Goal: Task Accomplishment & Management: Use online tool/utility

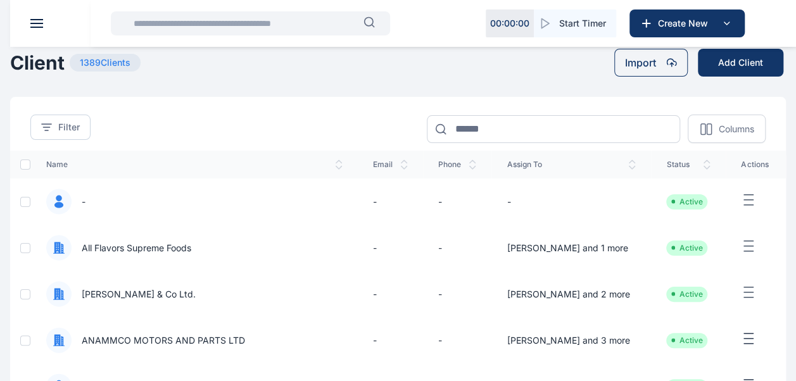
click at [277, 24] on input "text" at bounding box center [245, 23] width 238 height 25
click at [37, 27] on span at bounding box center [36, 27] width 13 height 1
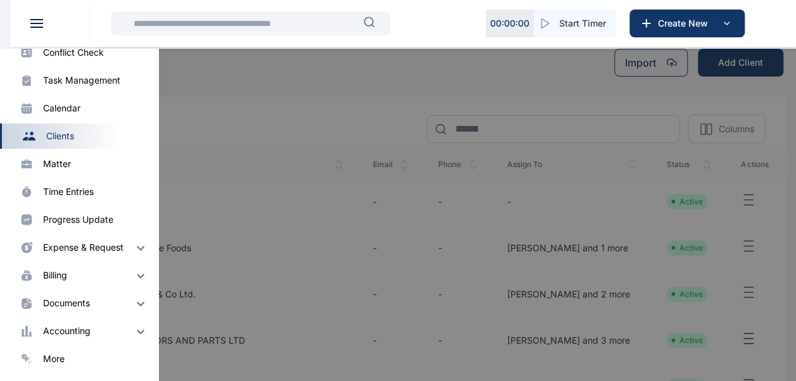
scroll to position [63, 0]
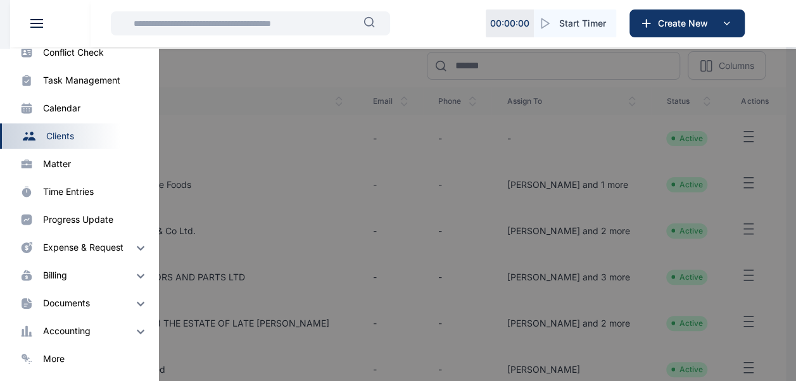
click at [82, 330] on div "accounting" at bounding box center [67, 331] width 48 height 13
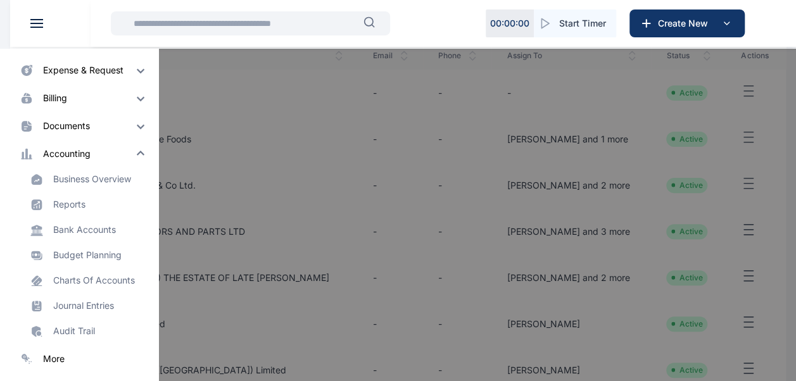
scroll to position [127, 0]
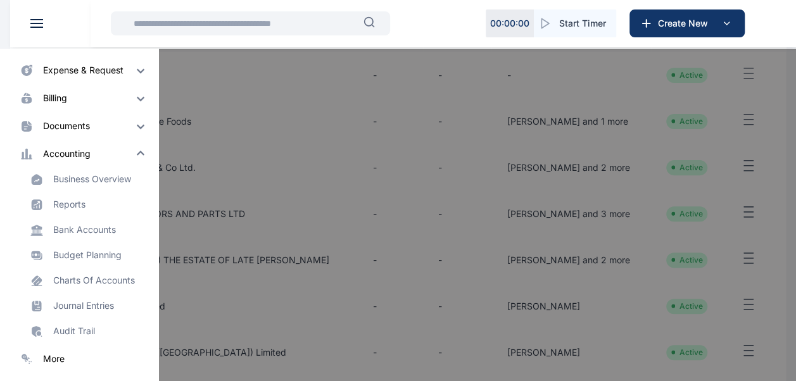
click at [72, 364] on div "more" at bounding box center [95, 359] width 105 height 13
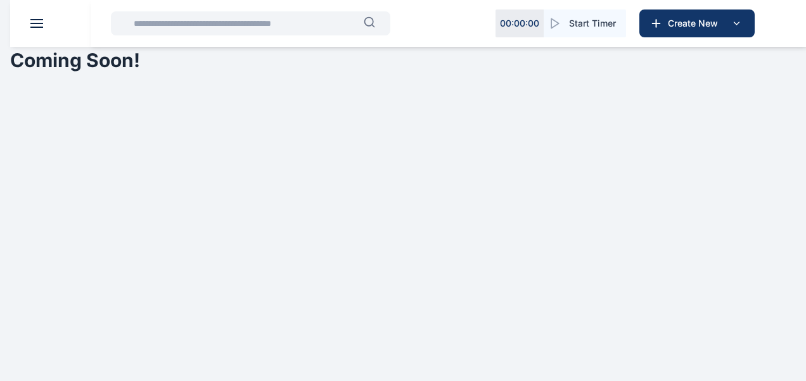
click at [30, 18] on header at bounding box center [413, 23] width 806 height 47
click at [35, 29] on header at bounding box center [413, 23] width 806 height 47
click at [41, 29] on header at bounding box center [413, 23] width 806 height 47
click at [37, 23] on span at bounding box center [36, 23] width 13 height 1
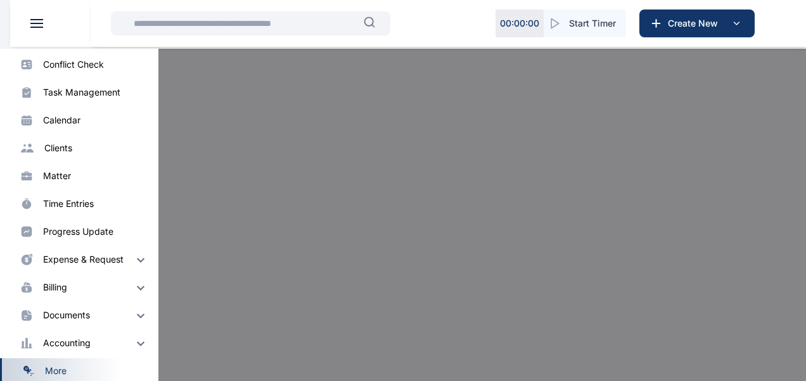
scroll to position [90, 0]
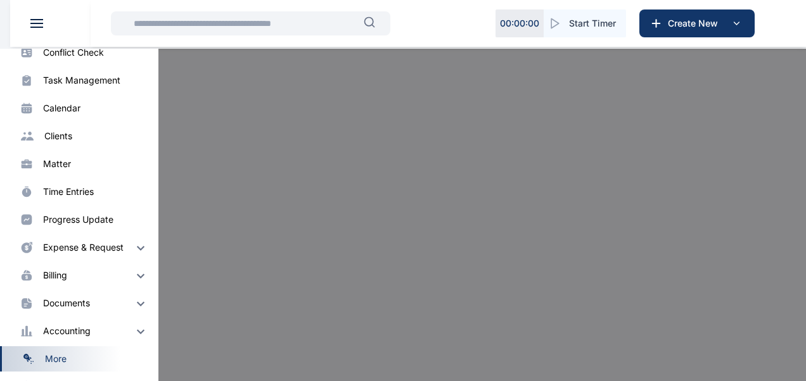
click at [378, 182] on div at bounding box center [413, 239] width 806 height 381
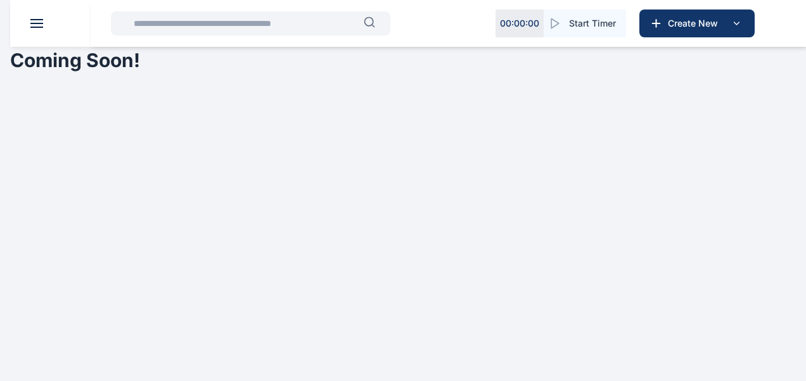
click at [35, 26] on button at bounding box center [36, 23] width 13 height 9
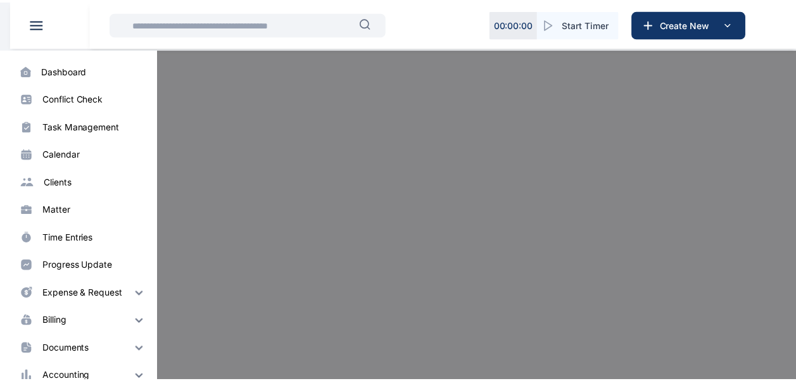
scroll to position [0, 0]
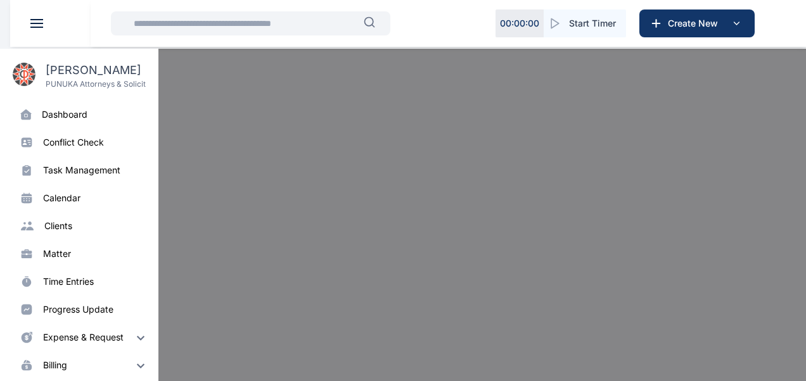
click at [65, 115] on div "dashboard" at bounding box center [65, 114] width 46 height 13
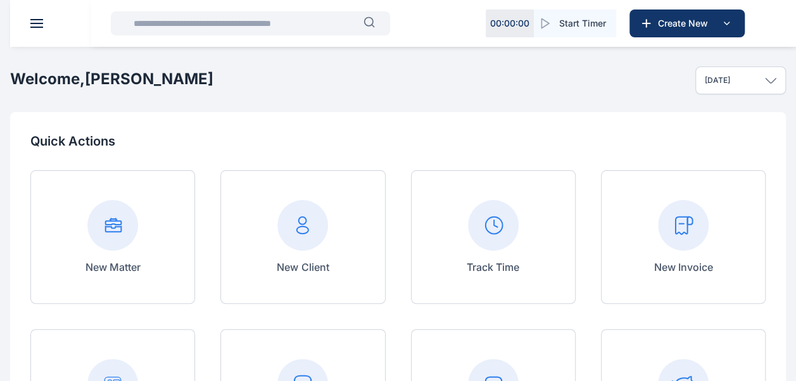
click at [689, 236] on rect at bounding box center [683, 225] width 51 height 51
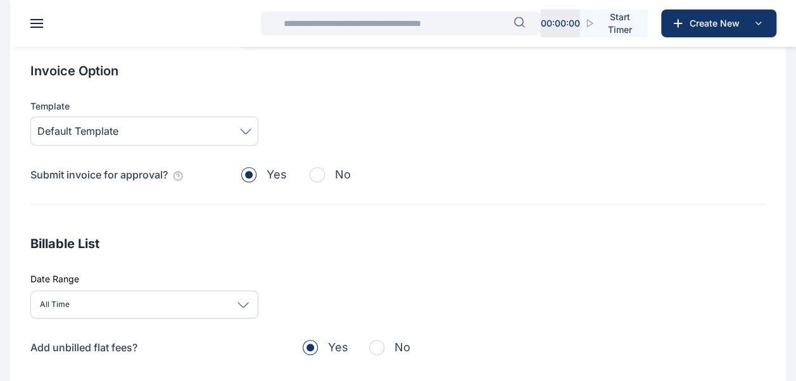
scroll to position [443, 0]
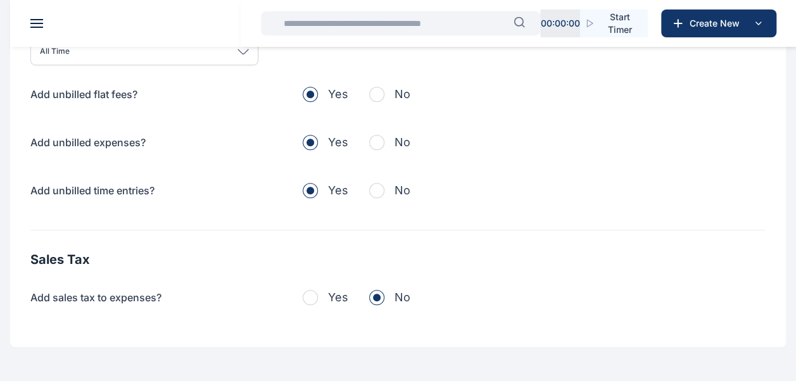
click at [381, 86] on button "No" at bounding box center [389, 95] width 41 height 18
click at [374, 153] on div "Add unbilled flat fees? Yes No Add unbilled expenses? Yes No Add unbilled time …" at bounding box center [397, 143] width 735 height 114
click at [377, 139] on span "button" at bounding box center [376, 142] width 15 height 15
click at [379, 186] on span "button" at bounding box center [376, 190] width 15 height 15
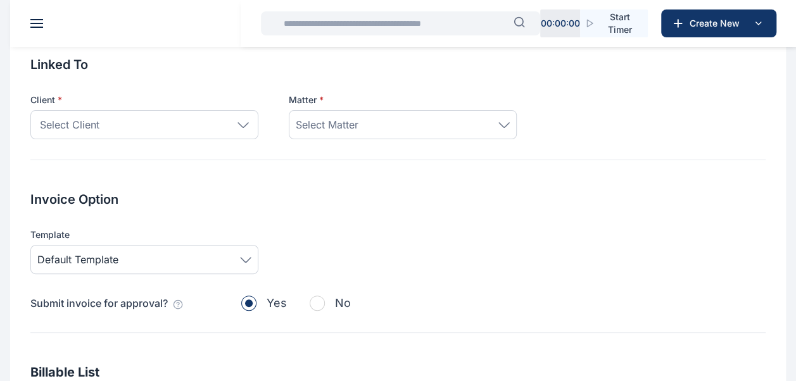
scroll to position [0, 0]
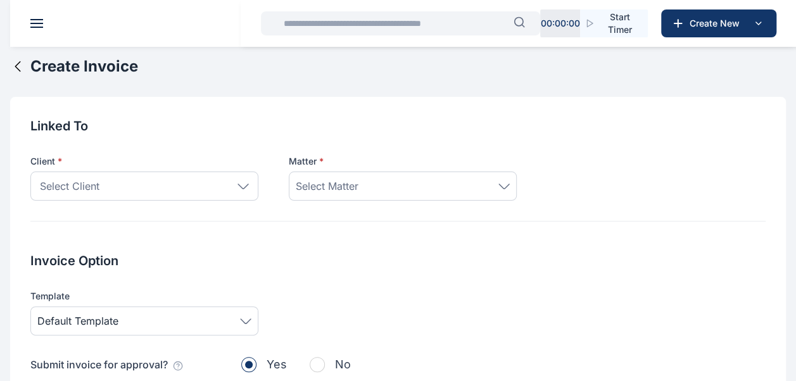
click at [248, 184] on icon at bounding box center [243, 187] width 11 height 6
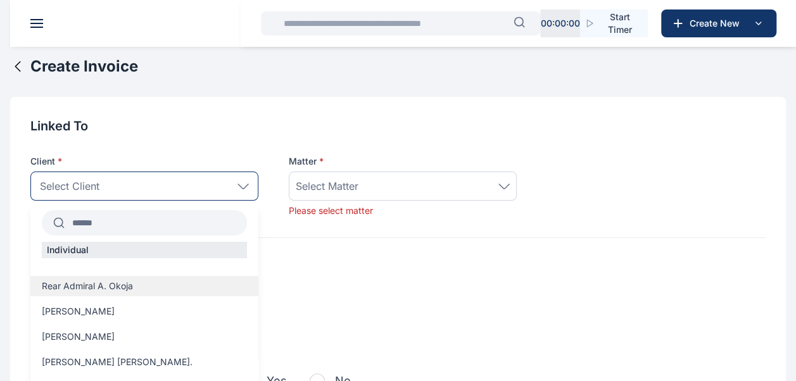
click at [175, 295] on div "Rear Admiral A. Okoja" at bounding box center [144, 286] width 228 height 20
click at [129, 291] on span "Rear Admiral A. Okoja" at bounding box center [87, 286] width 91 height 13
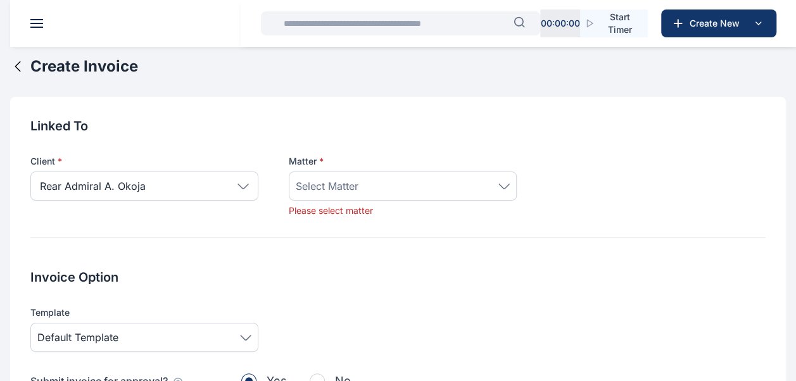
click at [343, 193] on span "Select Matter" at bounding box center [327, 186] width 63 height 15
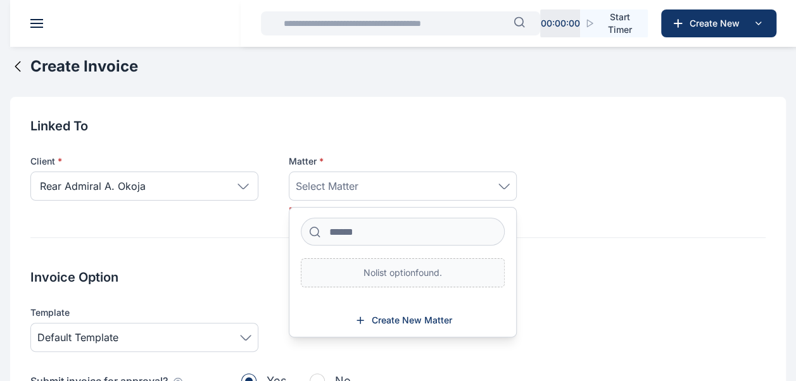
click at [246, 191] on div "Rear Admiral A. Okoja" at bounding box center [144, 186] width 228 height 29
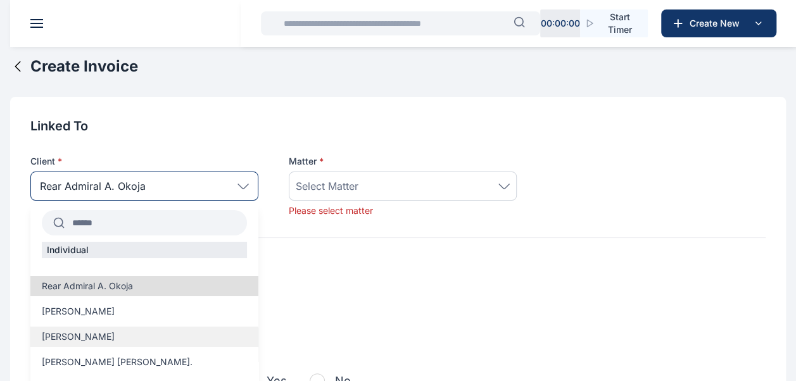
click at [145, 331] on label "[PERSON_NAME]" at bounding box center [144, 337] width 228 height 13
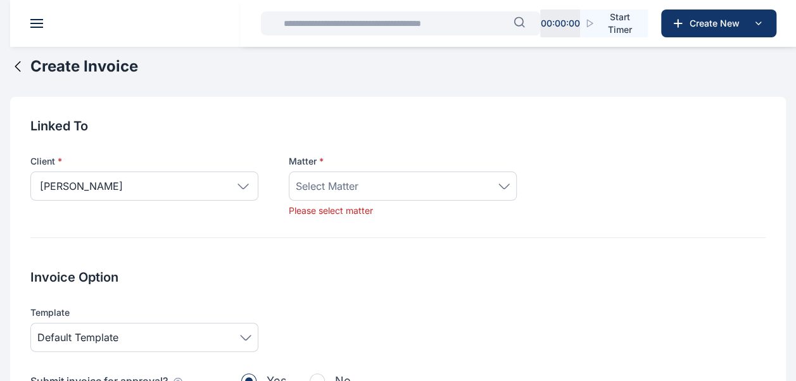
click at [493, 185] on div "Select Matter" at bounding box center [403, 186] width 214 height 15
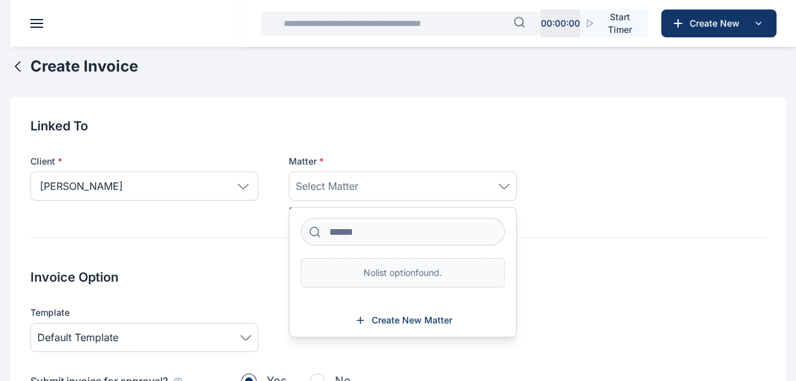
click at [493, 185] on div "Select Matter" at bounding box center [403, 186] width 214 height 15
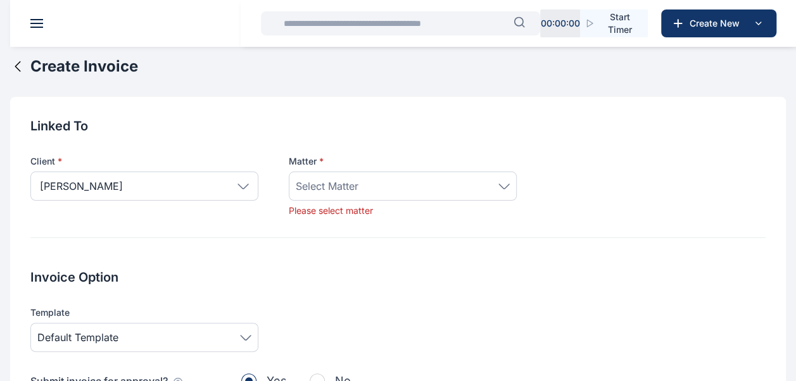
click at [236, 187] on div "[PERSON_NAME]" at bounding box center [144, 186] width 228 height 29
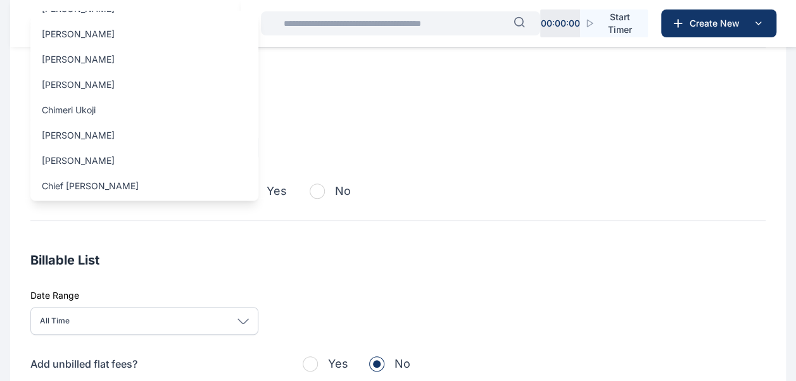
scroll to position [443, 0]
click at [193, 181] on label "Chief [PERSON_NAME]" at bounding box center [144, 185] width 228 height 13
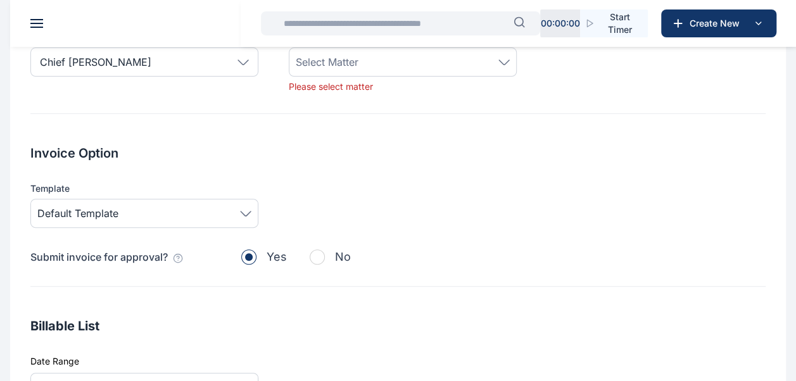
scroll to position [63, 0]
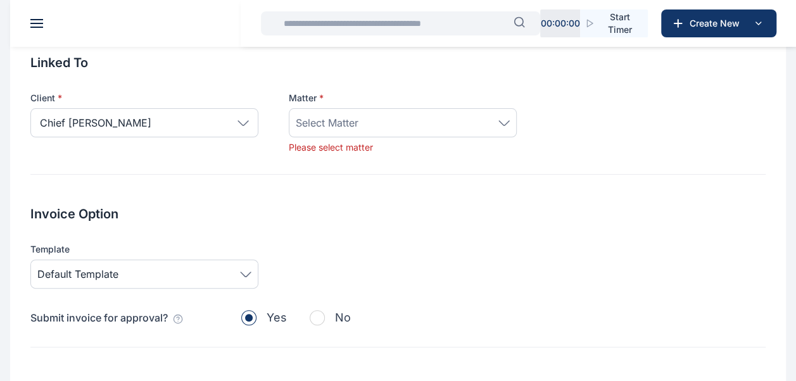
click at [441, 113] on div "Select Matter" at bounding box center [403, 122] width 228 height 29
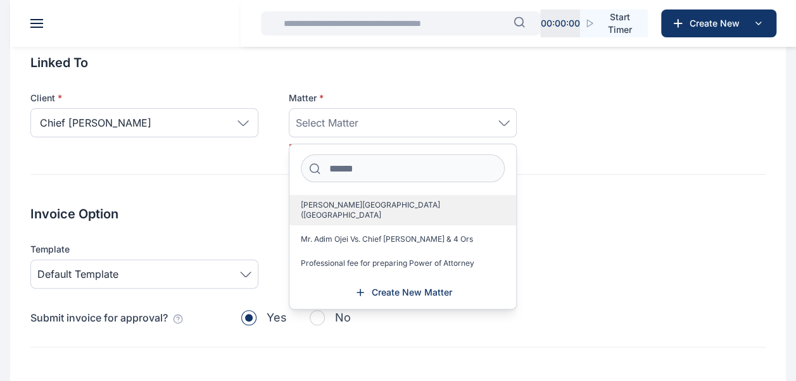
click at [407, 214] on span "[PERSON_NAME][GEOGRAPHIC_DATA] ([GEOGRAPHIC_DATA]" at bounding box center [398, 210] width 194 height 20
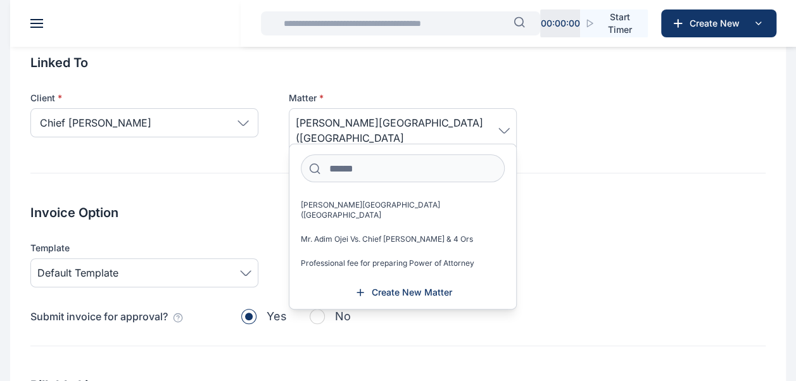
click at [751, 238] on div "Invoice Option Template Default Template Submit invoice for approval? Yes No" at bounding box center [397, 275] width 735 height 143
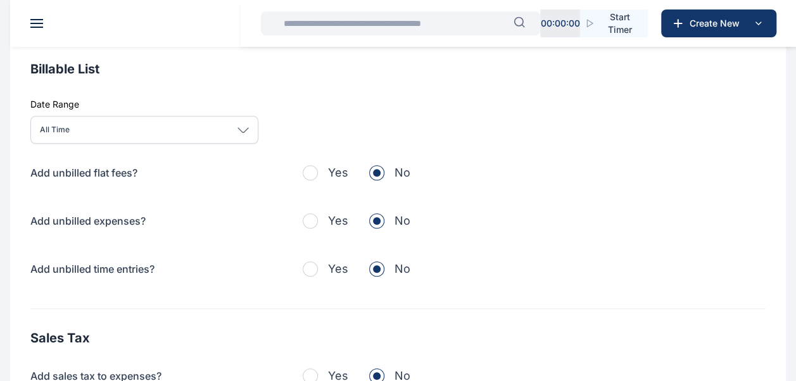
scroll to position [512, 0]
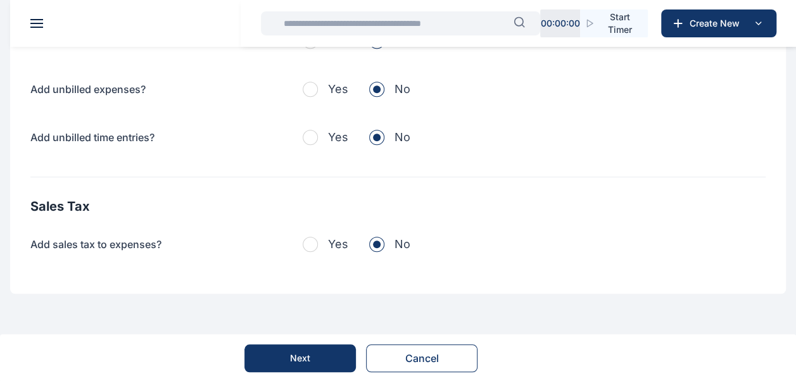
click at [280, 352] on button "Next" at bounding box center [300, 359] width 111 height 28
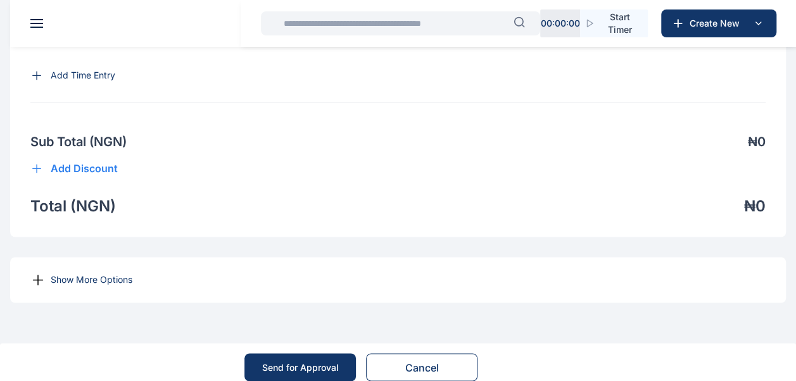
scroll to position [921, 0]
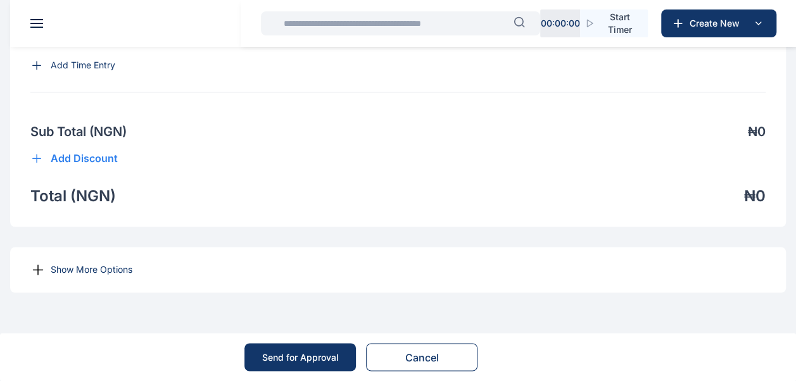
click at [103, 270] on p "Show More Options" at bounding box center [92, 270] width 82 height 13
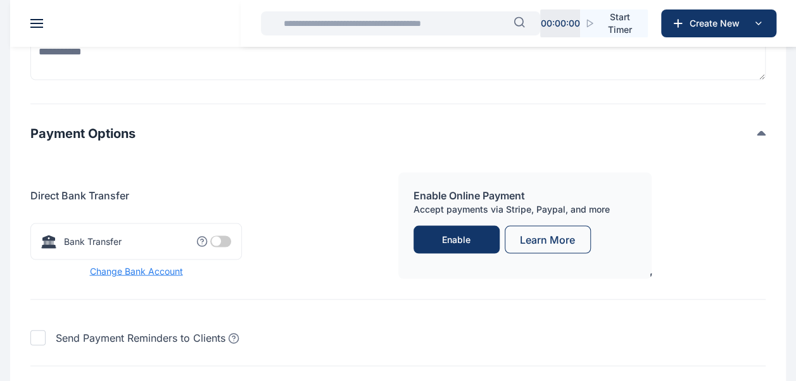
scroll to position [1238, 0]
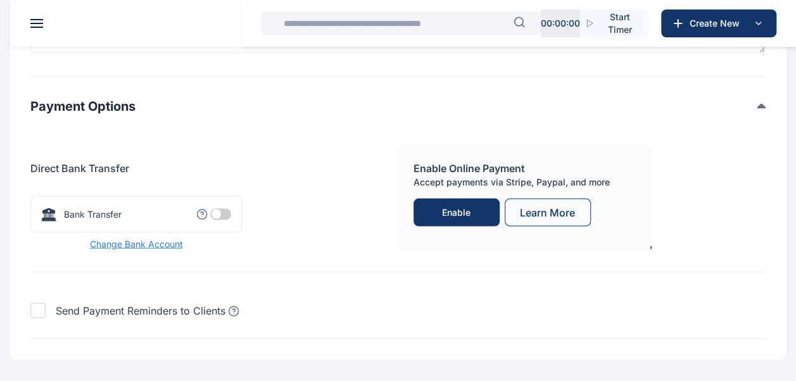
click at [226, 220] on span at bounding box center [220, 214] width 21 height 11
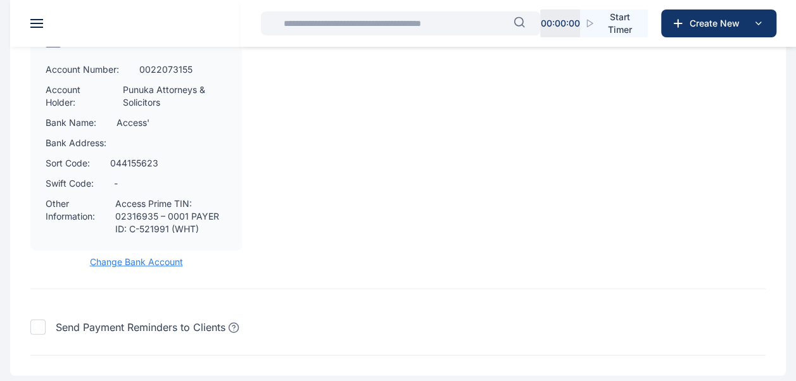
scroll to position [1491, 0]
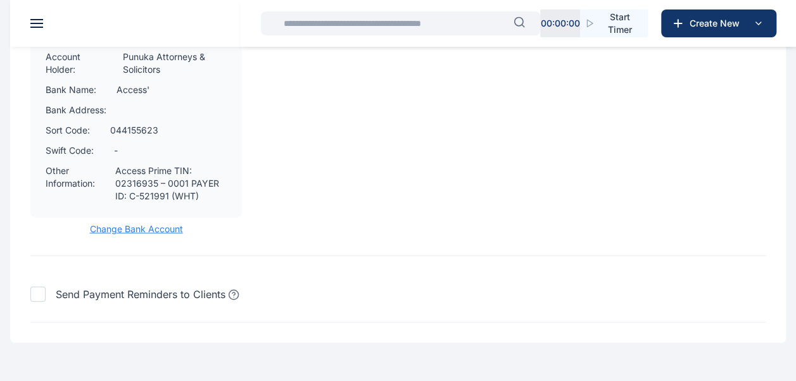
click at [163, 236] on span "Change Bank Account" at bounding box center [136, 229] width 212 height 13
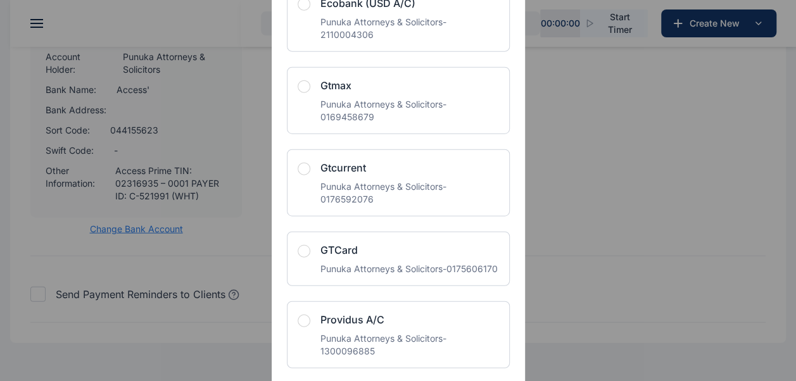
scroll to position [1520, 0]
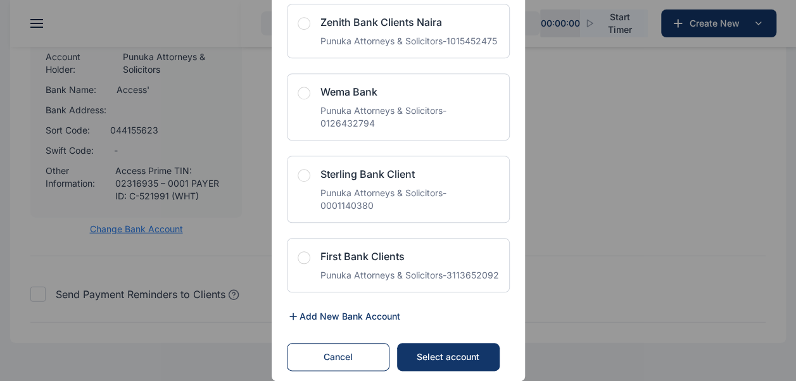
scroll to position [3076, 0]
click at [464, 357] on div "Select account" at bounding box center [447, 357] width 77 height 13
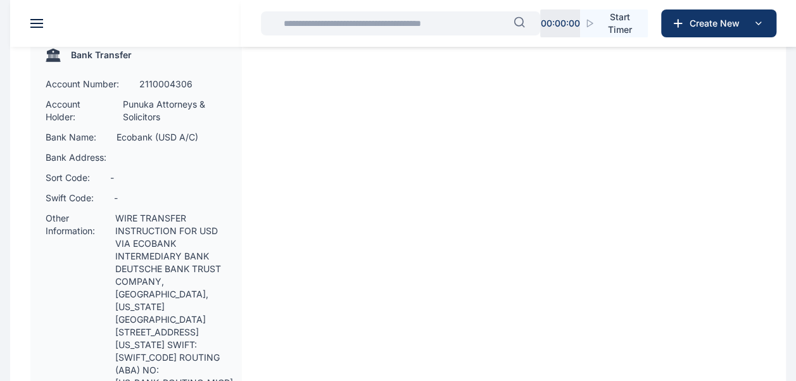
scroll to position [1428, 0]
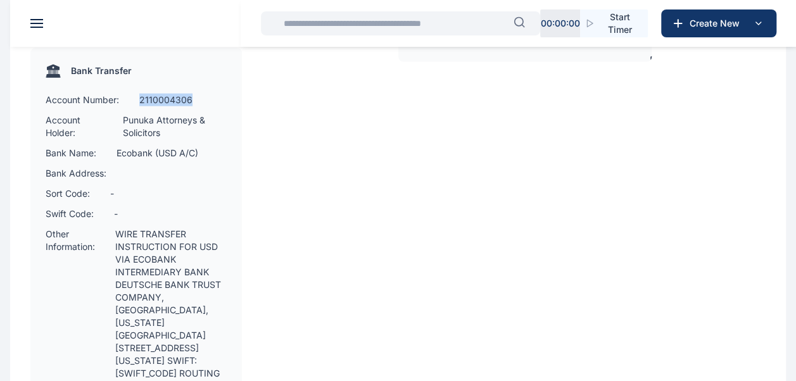
drag, startPoint x: 139, startPoint y: 129, endPoint x: 198, endPoint y: 128, distance: 58.9
click at [198, 106] on div "Account Number: 2110004306" at bounding box center [136, 100] width 181 height 13
copy p "2110004306"
drag, startPoint x: 155, startPoint y: 179, endPoint x: 198, endPoint y: 175, distance: 42.7
click at [198, 160] on p "Ecobank (USD A/C)" at bounding box center [158, 153] width 82 height 13
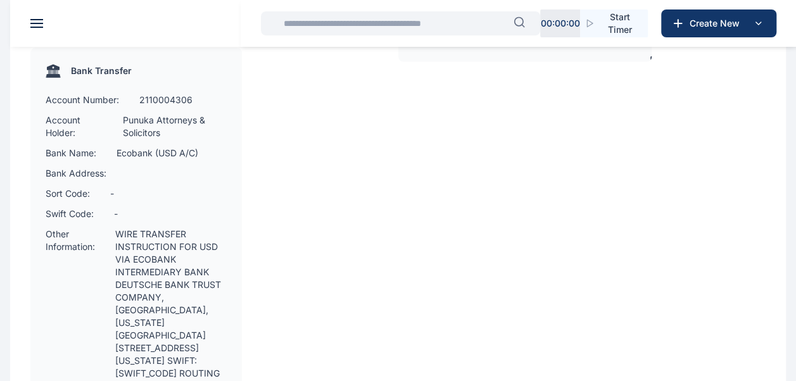
drag, startPoint x: 198, startPoint y: 175, endPoint x: 190, endPoint y: 196, distance: 22.8
click at [190, 180] on div "Bank Address:" at bounding box center [136, 173] width 181 height 13
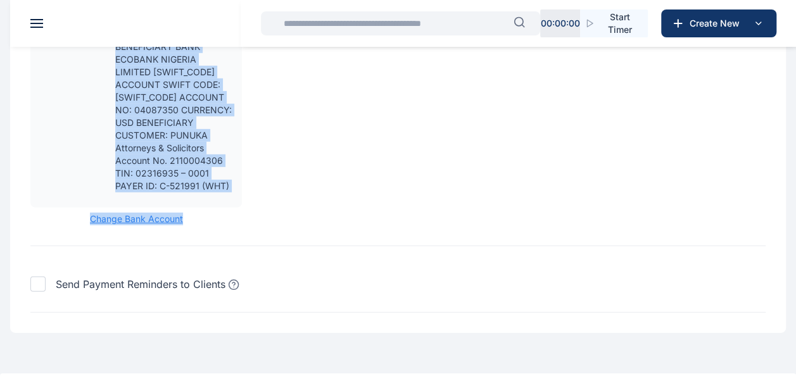
scroll to position [1808, 0]
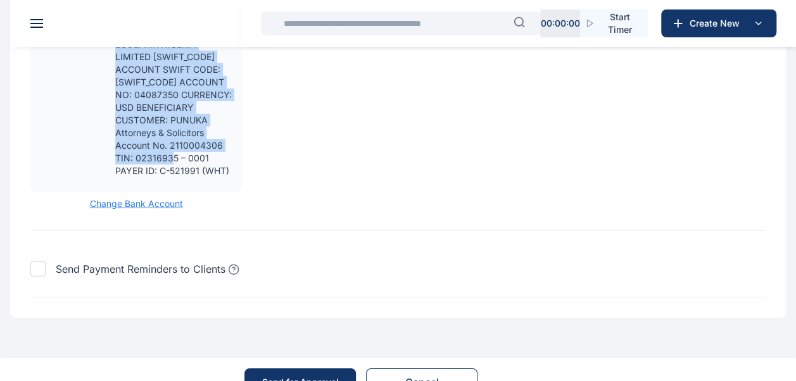
drag, startPoint x: 119, startPoint y: 71, endPoint x: 199, endPoint y: 174, distance: 130.5
click at [199, 174] on p "WIRE TRANSFER INSTRUCTION FOR USD VIA ECOBANK INTERMEDIARY BANK DEUTSCHE BANK T…" at bounding box center [174, 12] width 118 height 329
copy p "WIRE TRANSFER INSTRUCTION FOR USD VIA ECOBANK INTERMEDIARY BANK DEUTSCHE BANK T…"
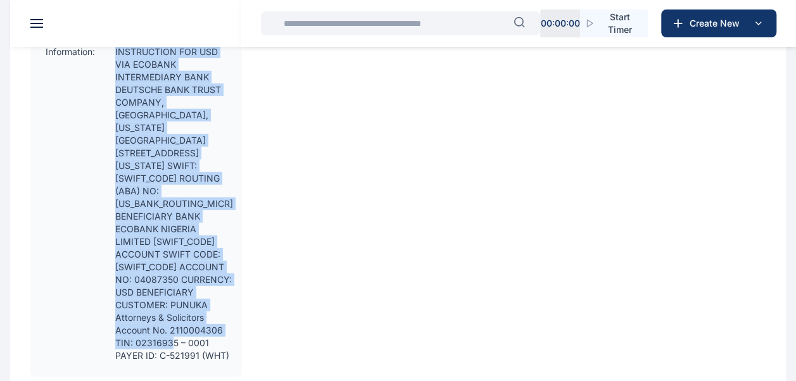
scroll to position [1555, 0]
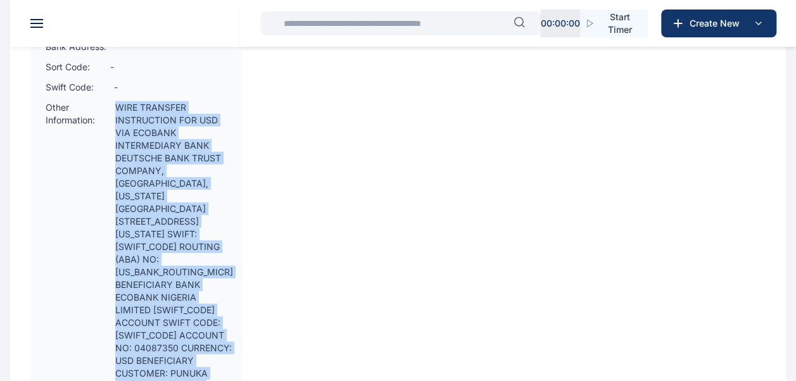
click at [216, 158] on p "WIRE TRANSFER INSTRUCTION FOR USD VIA ECOBANK INTERMEDIARY BANK DEUTSCHE BANK T…" at bounding box center [174, 265] width 118 height 329
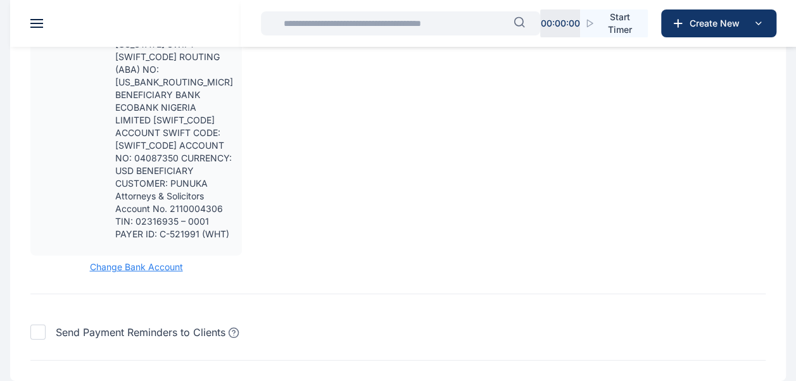
scroll to position [1681, 0]
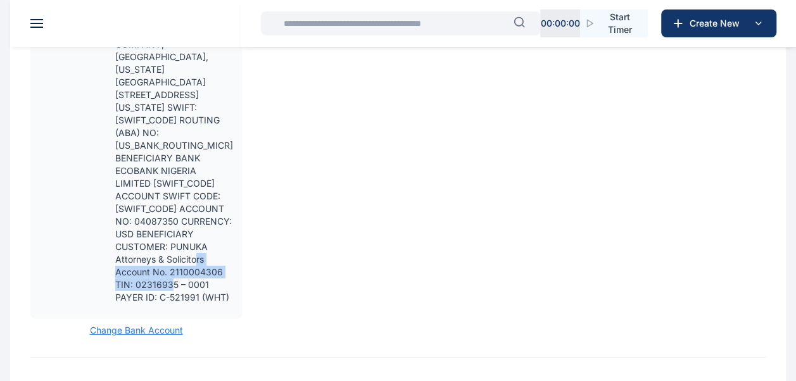
drag, startPoint x: 117, startPoint y: 275, endPoint x: 161, endPoint y: 299, distance: 49.9
click at [161, 299] on p "WIRE TRANSFER INSTRUCTION FOR USD VIA ECOBANK INTERMEDIARY BANK DEUTSCHE BANK T…" at bounding box center [174, 139] width 118 height 329
copy p "TIN: 02316935 – 0001 PAYER ID: C-521991 (WHT)"
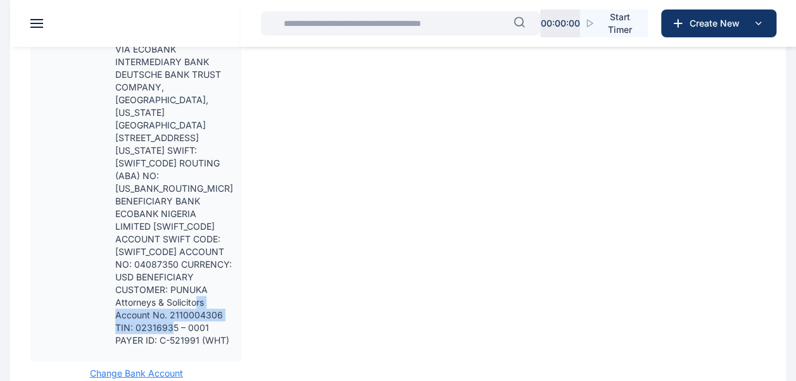
scroll to position [1835, 0]
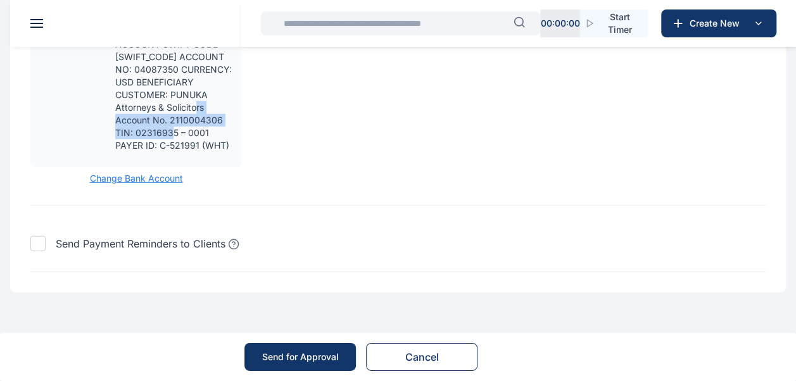
click at [458, 356] on button "Cancel" at bounding box center [421, 357] width 111 height 28
